Goal: Task Accomplishment & Management: Manage account settings

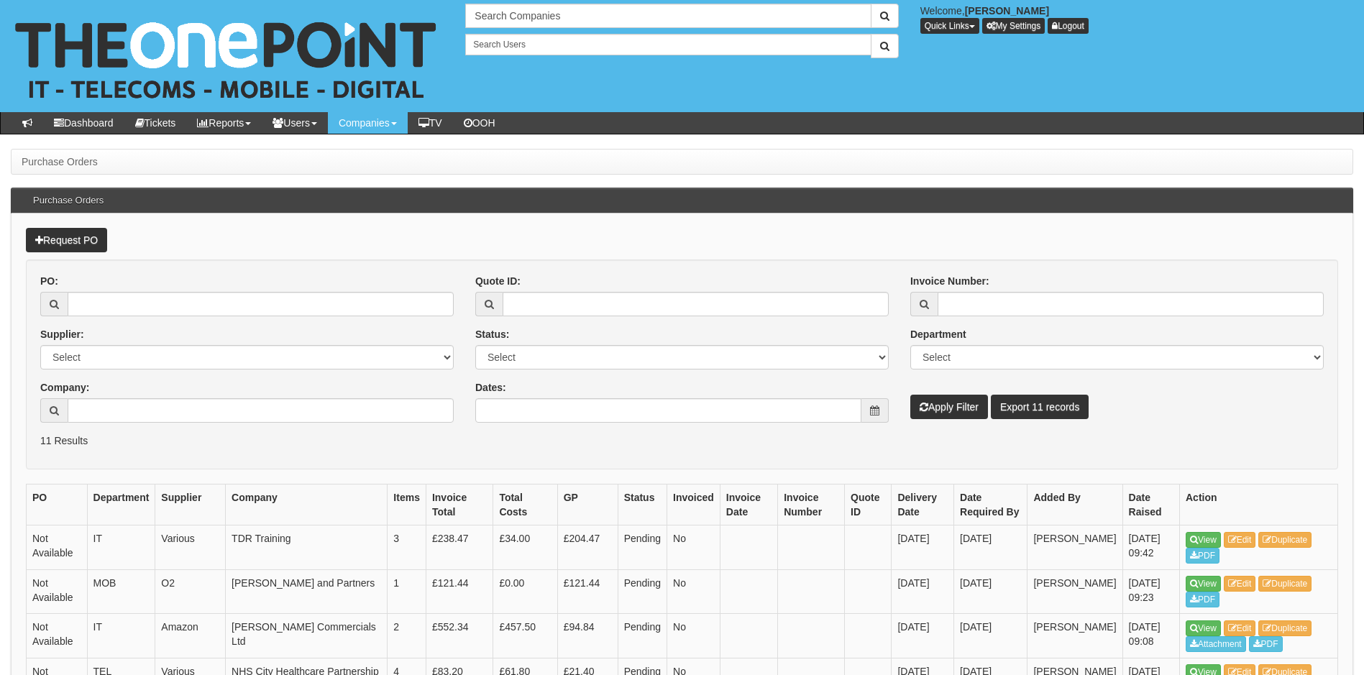
scroll to position [72, 0]
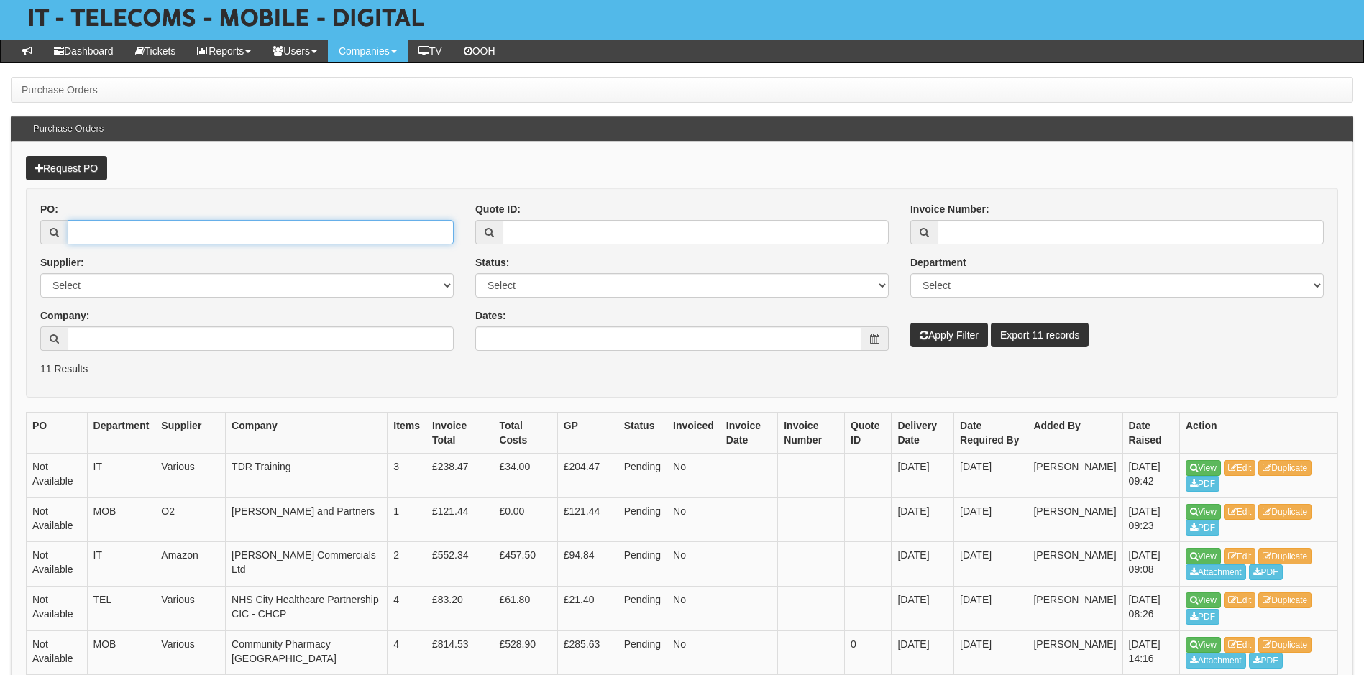
drag, startPoint x: 188, startPoint y: 230, endPoint x: 196, endPoint y: 224, distance: 9.8
click at [188, 230] on input "PO:" at bounding box center [261, 232] width 386 height 24
type input "19187"
click at [910, 323] on button "Apply Filter" at bounding box center [949, 335] width 78 height 24
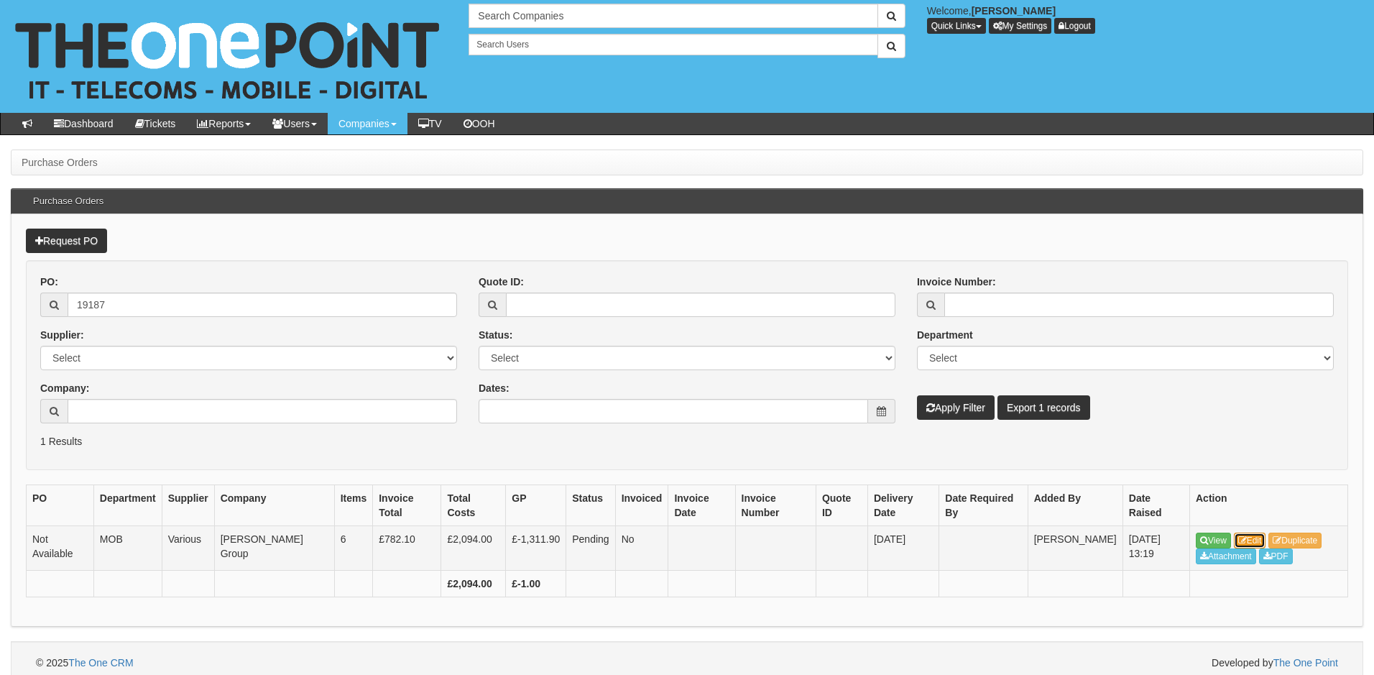
click at [1257, 533] on link "Edit" at bounding box center [1250, 541] width 32 height 16
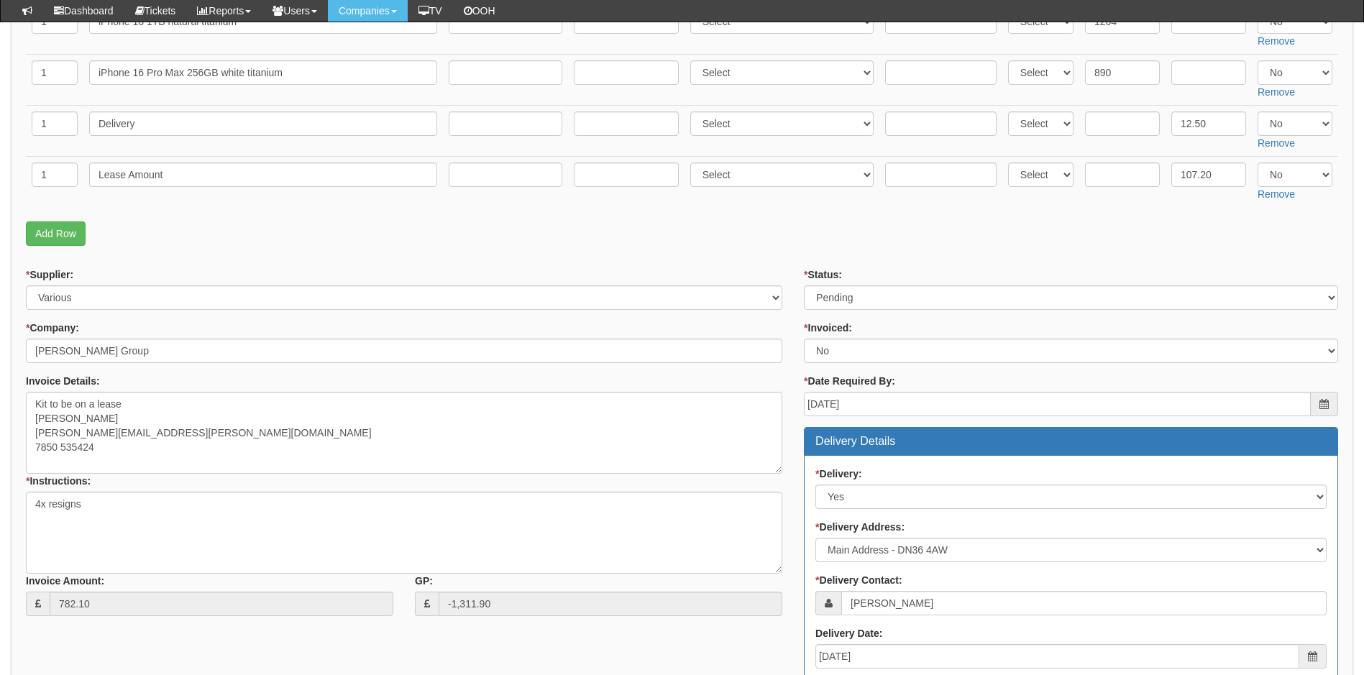
scroll to position [431, 0]
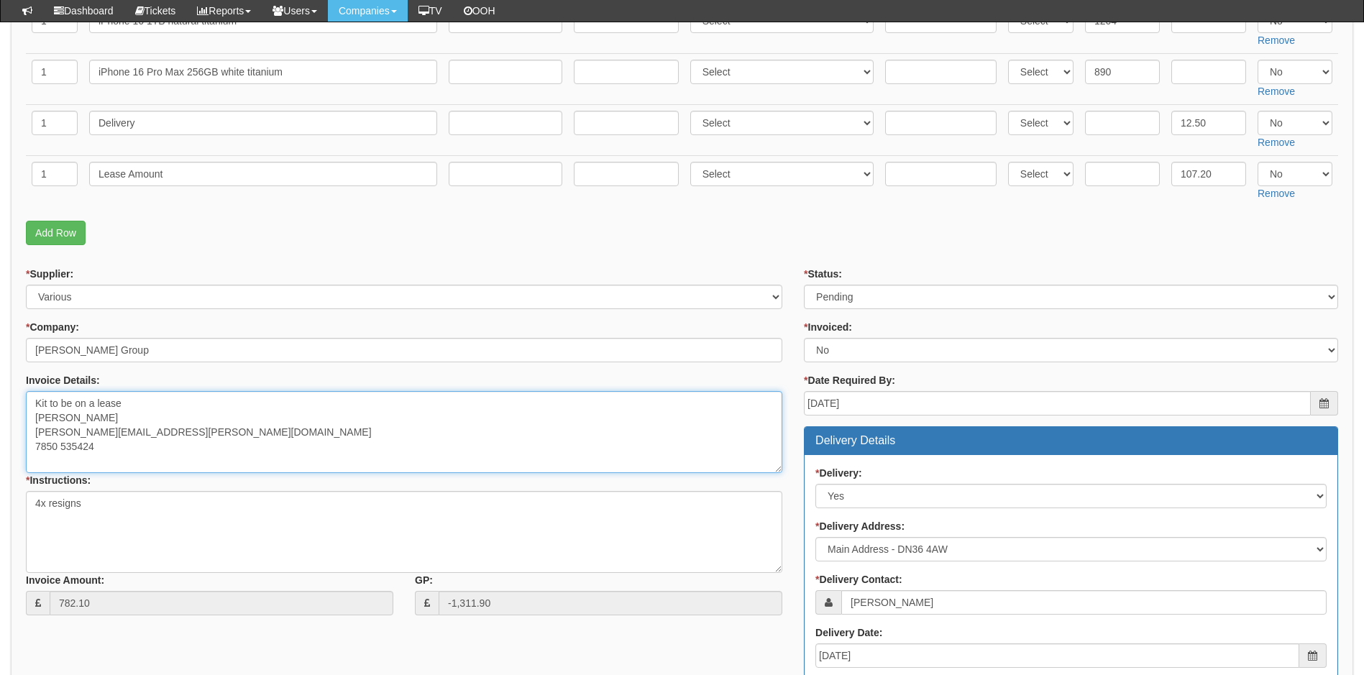
click at [479, 455] on textarea "Kit to be on a lease Sean McCue s.mccue@mccue-group.com 7850 535424" at bounding box center [404, 432] width 756 height 82
click at [34, 402] on textarea "Kit to be on a lease Sean McCue s.mccue@mccue-group.com 7850 535424" at bounding box center [404, 432] width 756 height 82
click at [264, 399] on textarea "Kit to be on a lease Sean McCue s.mccue@mccue-group.com 7850 535424" at bounding box center [404, 432] width 756 height 82
click at [346, 440] on textarea "Kit to be on a lease Sean McCue s.mccue@mccue-group.com 7850 535424" at bounding box center [404, 432] width 756 height 82
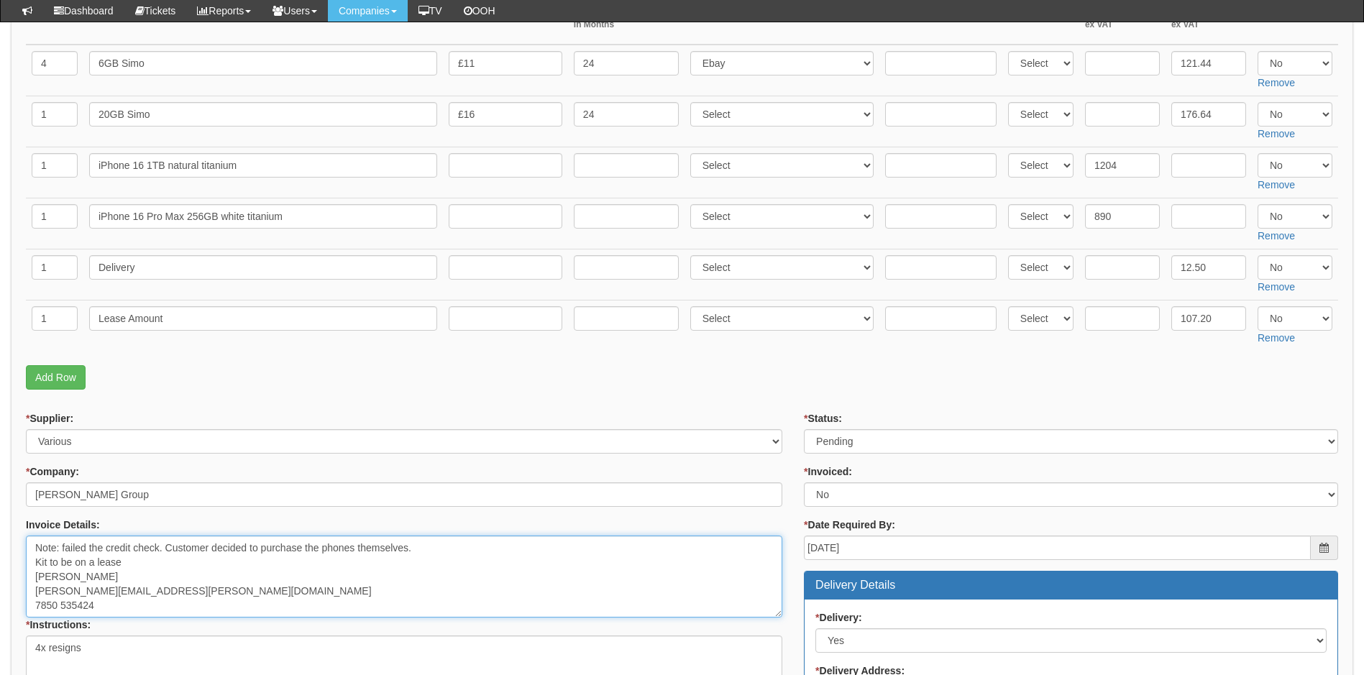
scroll to position [288, 0]
click at [165, 571] on textarea "Kit to be on a lease Sean McCue s.mccue@mccue-group.com 7850 535424" at bounding box center [404, 576] width 756 height 82
click at [63, 545] on textarea "Kit to be on a lease Sean McCue s.mccue@mccue-group.com 7850 535424" at bounding box center [404, 576] width 756 height 82
click at [264, 576] on textarea "Kit to be on a lease Sean McCue s.mccue@mccue-group.com 7850 535424" at bounding box center [404, 576] width 756 height 82
click at [34, 546] on textarea "Kit to be on a lease Sean McCue s.mccue@mccue-group.com 7850 535424" at bounding box center [404, 576] width 756 height 82
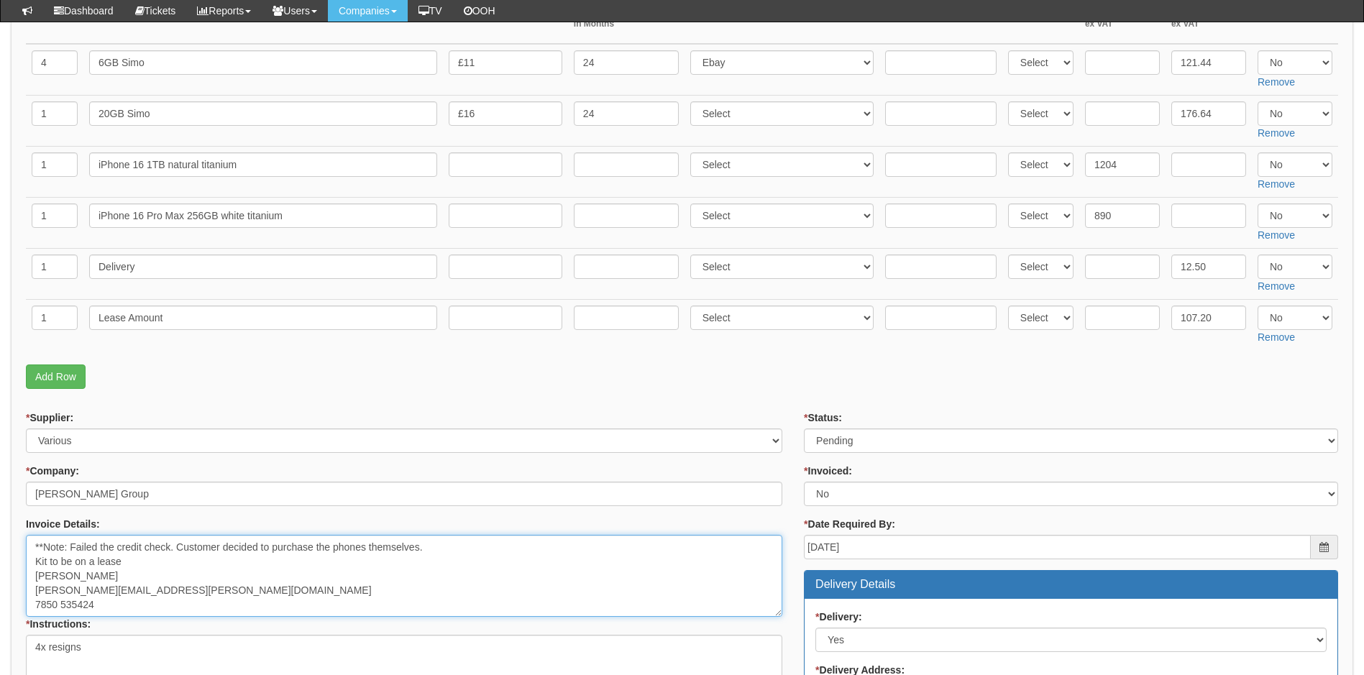
click at [444, 542] on textarea "Kit to be on a lease Sean McCue s.mccue@mccue-group.com 7850 535424" at bounding box center [404, 576] width 756 height 82
click at [476, 583] on textarea "Kit to be on a lease Sean McCue s.mccue@mccue-group.com 7850 535424" at bounding box center [404, 576] width 756 height 82
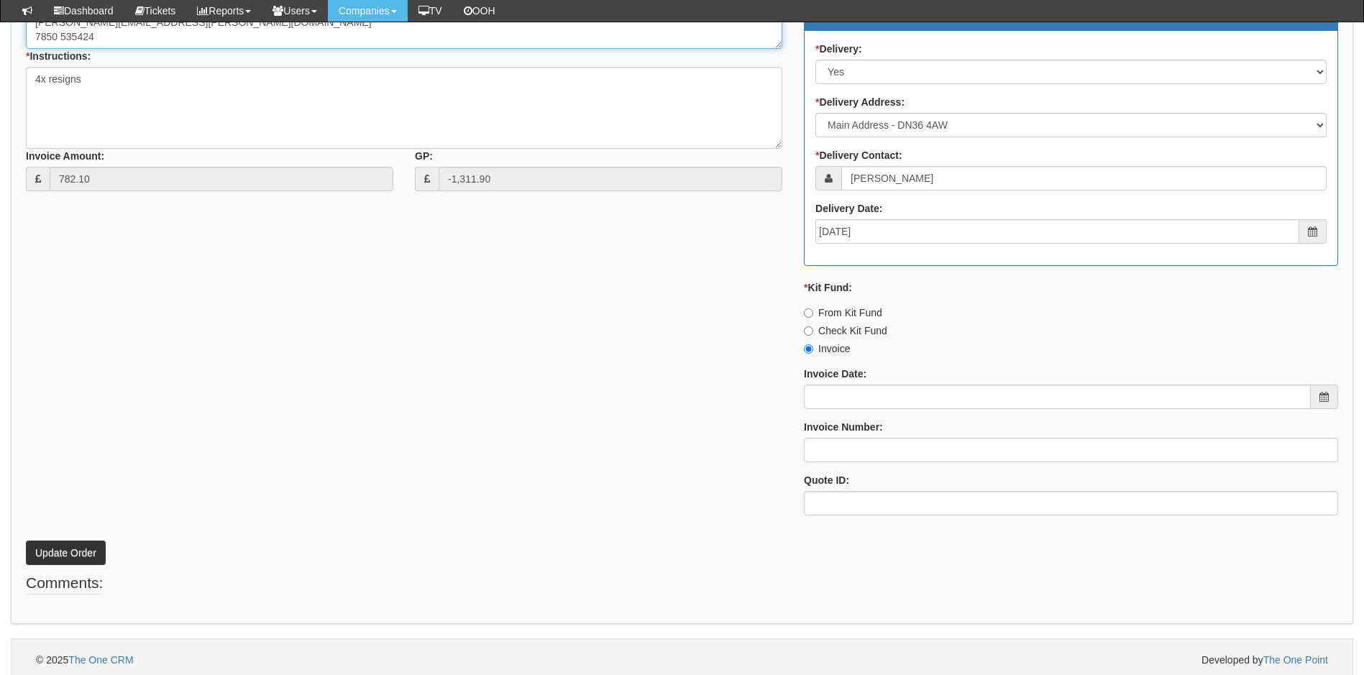
scroll to position [862, 0]
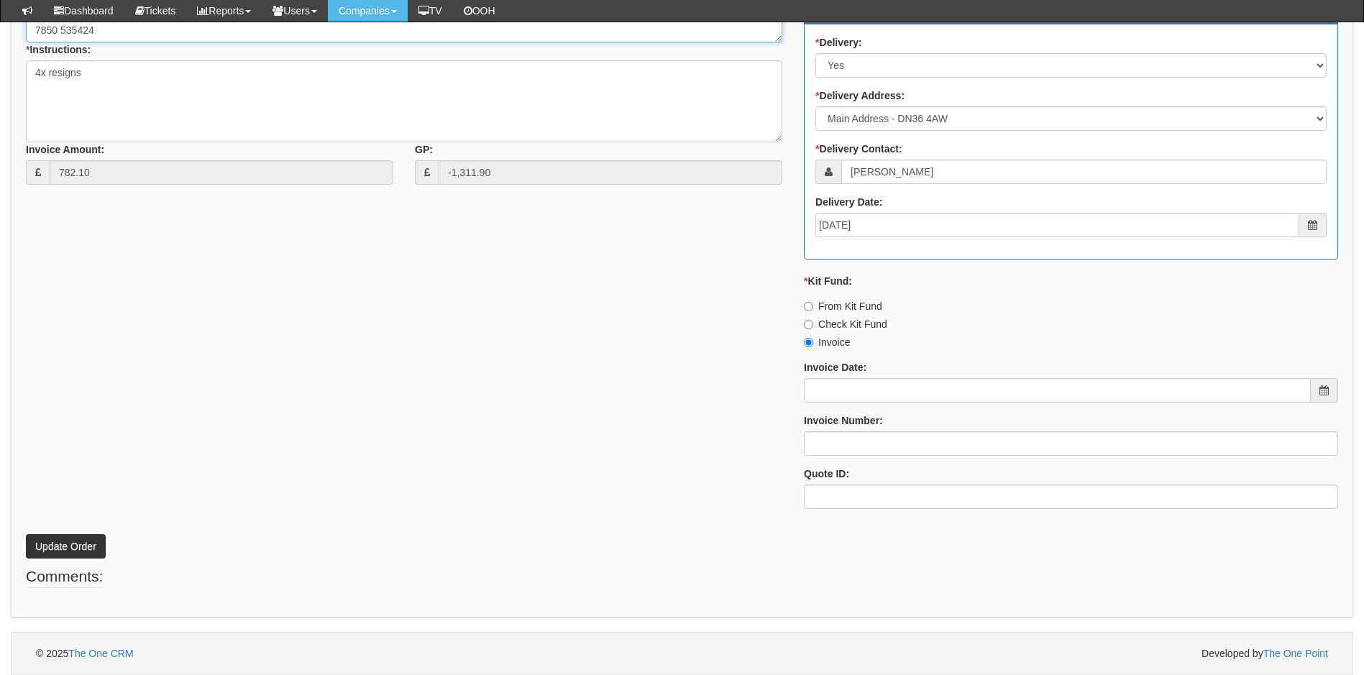
type textarea "**Note: Failed the credit check. Customer decided to purchase the phones themse…"
click at [35, 543] on button "Update Order" at bounding box center [66, 546] width 80 height 24
